Goal: Find specific page/section: Find specific page/section

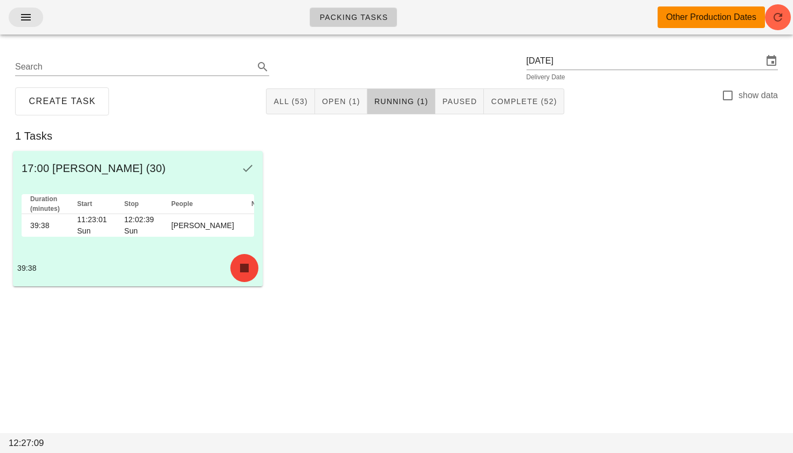
click at [18, 21] on span "button" at bounding box center [25, 17] width 17 height 13
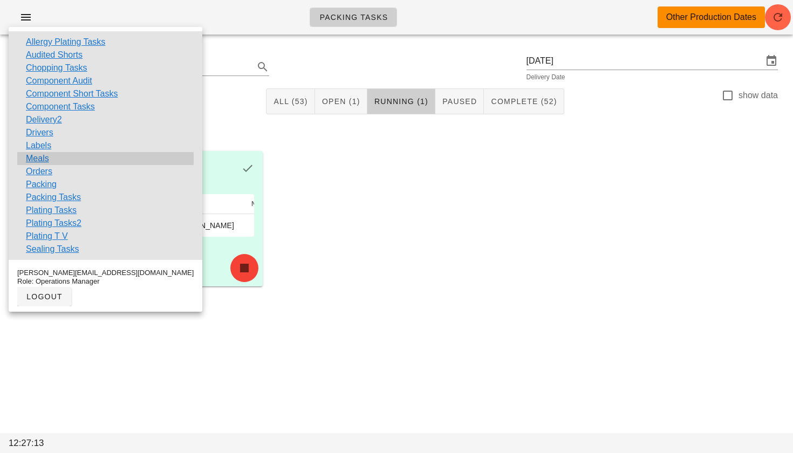
click at [40, 155] on link "Meals" at bounding box center [37, 158] width 23 height 13
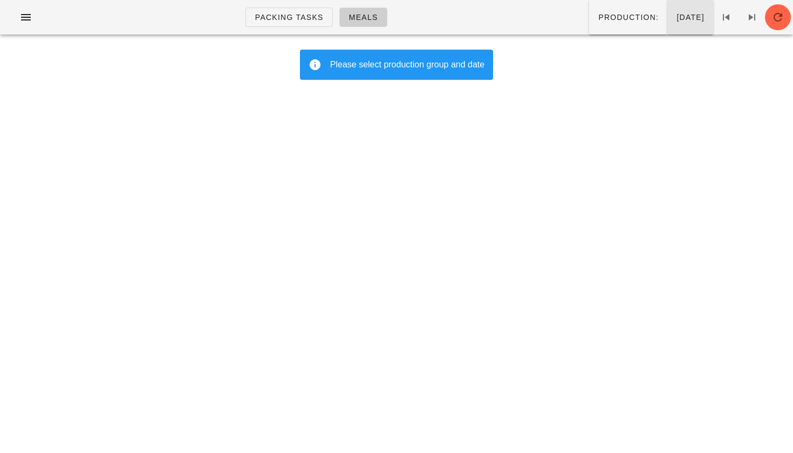
click at [667, 24] on button "[DATE]" at bounding box center [690, 17] width 46 height 35
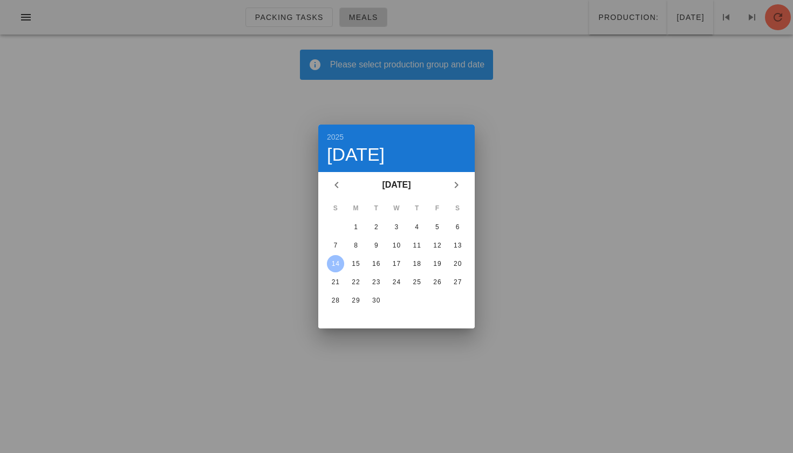
click at [562, 77] on div at bounding box center [396, 226] width 793 height 453
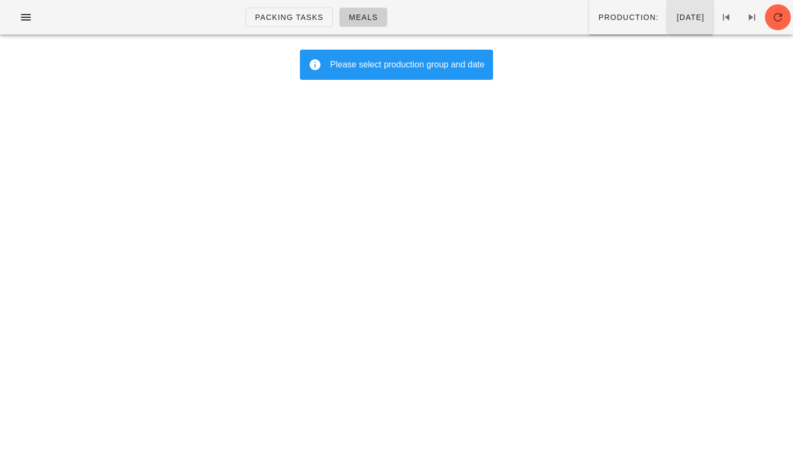
click at [676, 15] on span "[DATE]" at bounding box center [690, 17] width 29 height 9
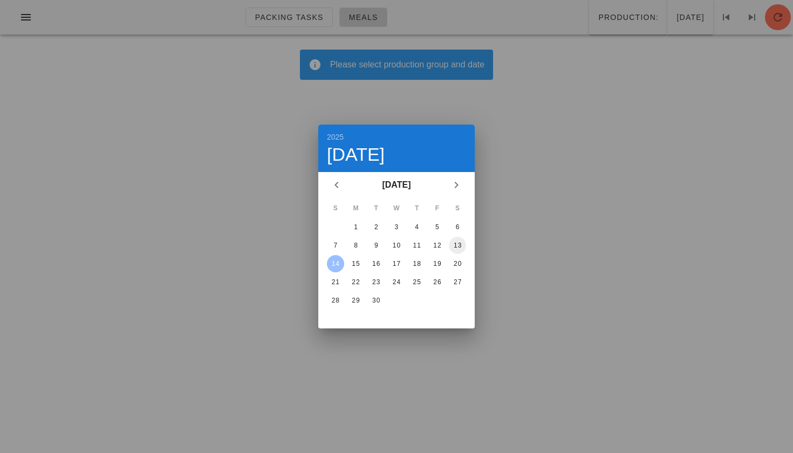
click at [461, 245] on div "13" at bounding box center [457, 246] width 17 height 8
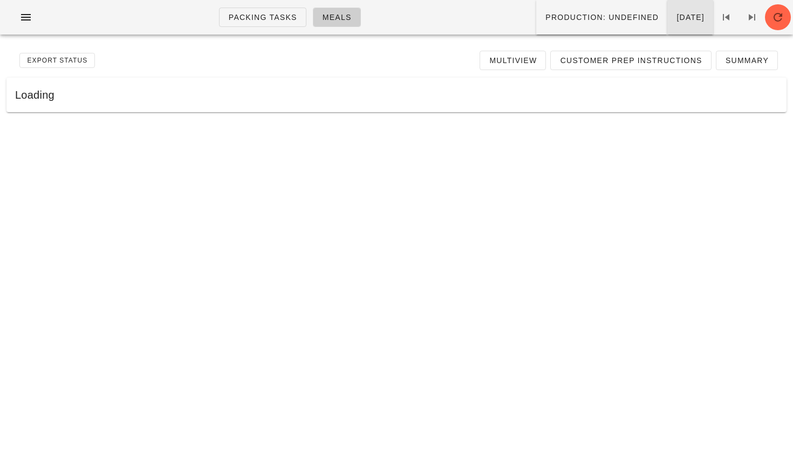
click at [667, 4] on button "[DATE]" at bounding box center [690, 17] width 46 height 35
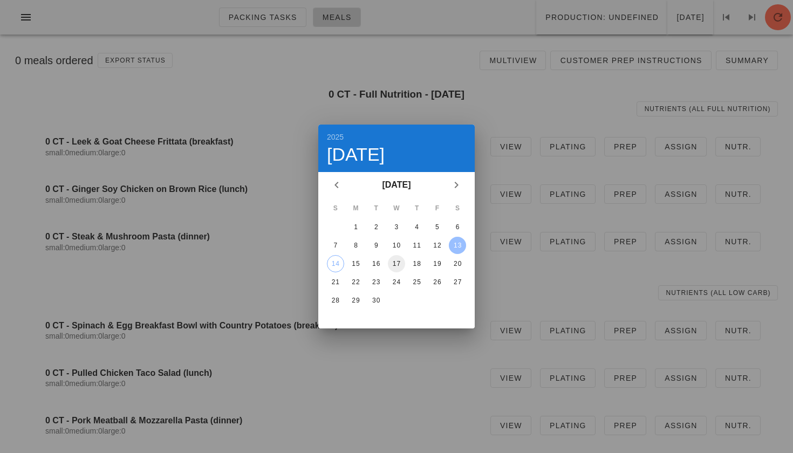
click at [398, 262] on div "17" at bounding box center [396, 264] width 17 height 8
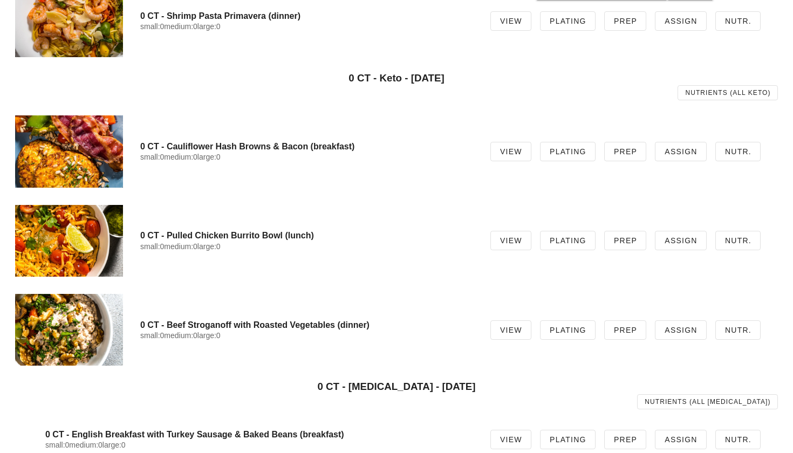
scroll to position [634, 0]
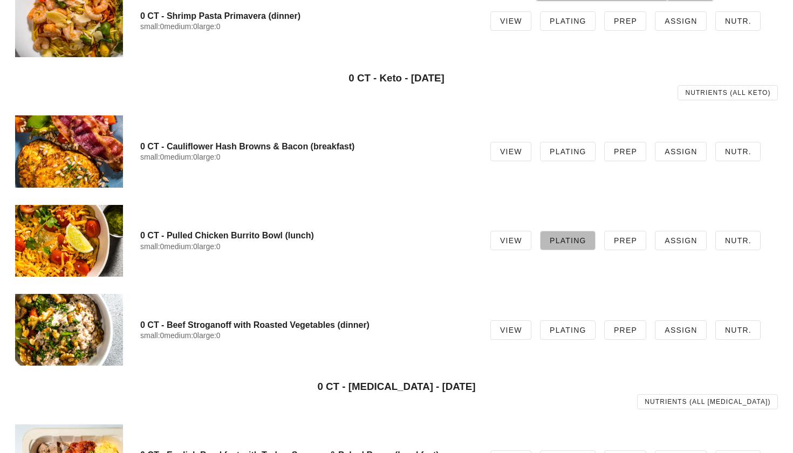
click at [578, 241] on span "Plating" at bounding box center [567, 240] width 37 height 9
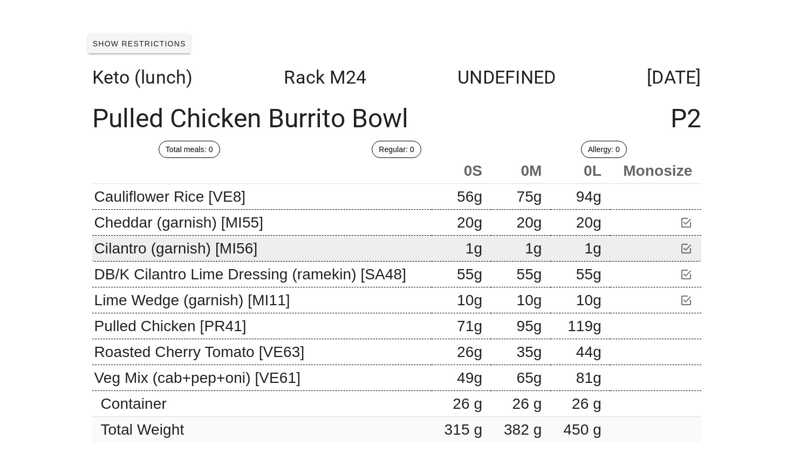
scroll to position [21, 0]
